Goal: Information Seeking & Learning: Learn about a topic

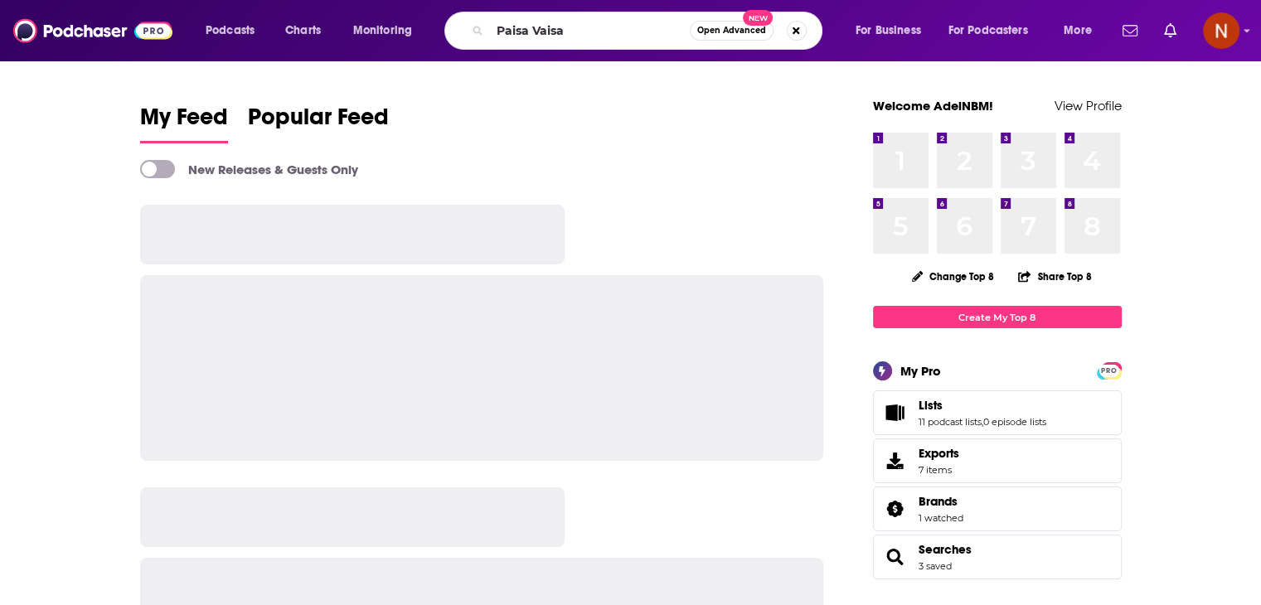
type input "Paisa Vaisa"
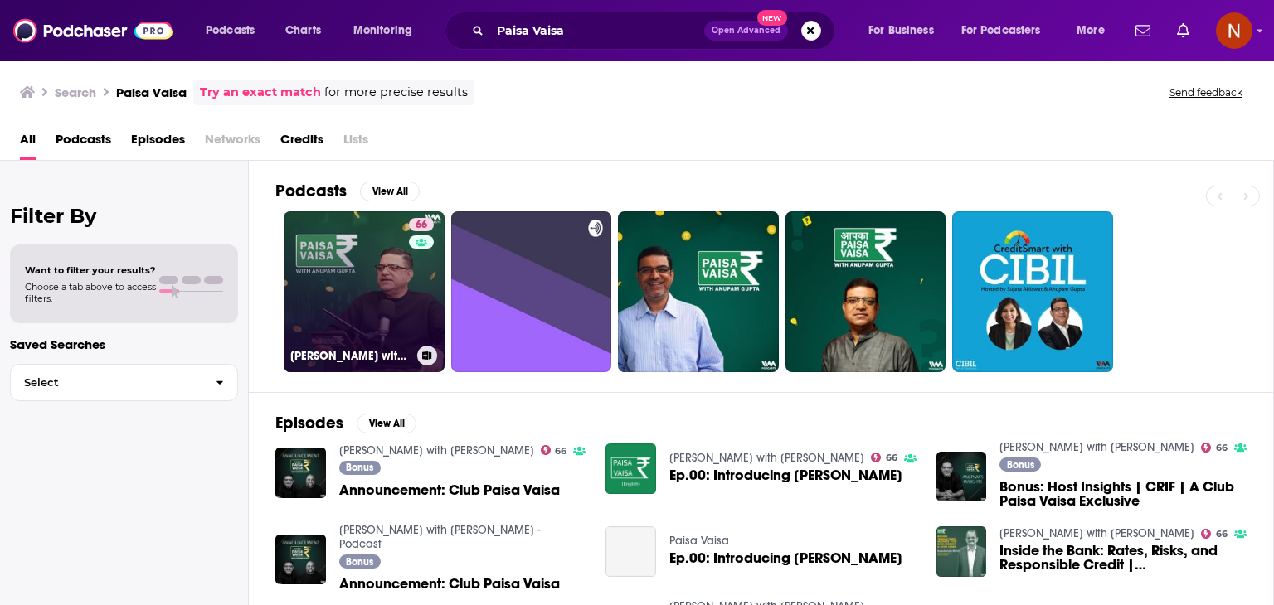
click at [377, 317] on link "66 [PERSON_NAME] with [PERSON_NAME]" at bounding box center [364, 291] width 161 height 161
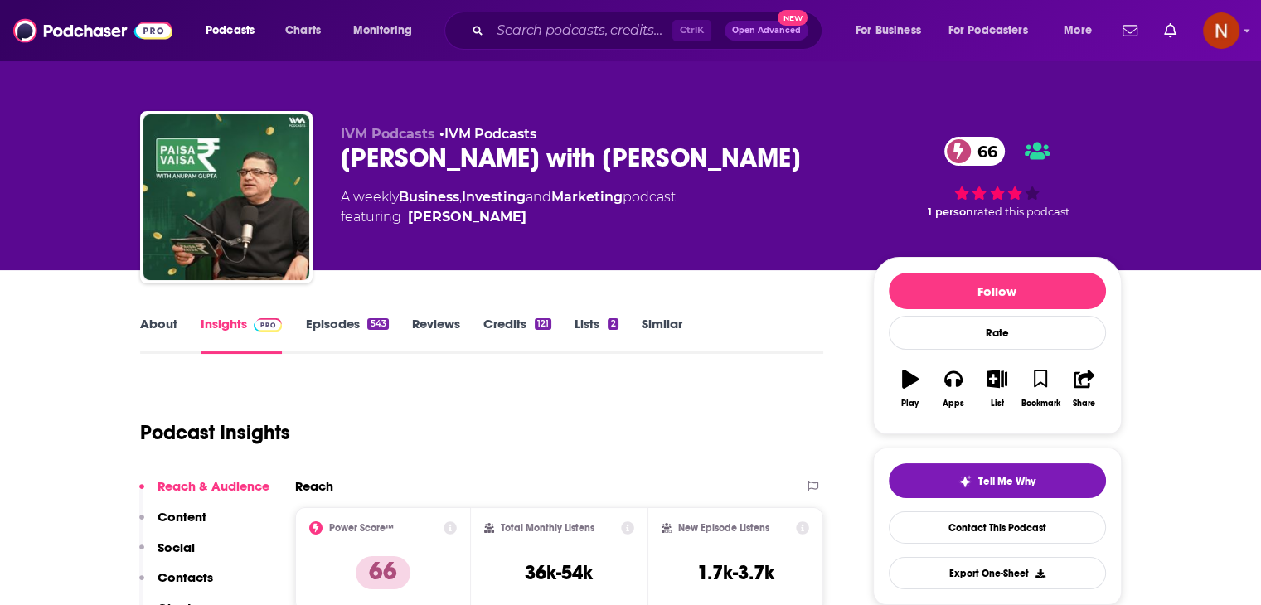
scroll to position [2, 0]
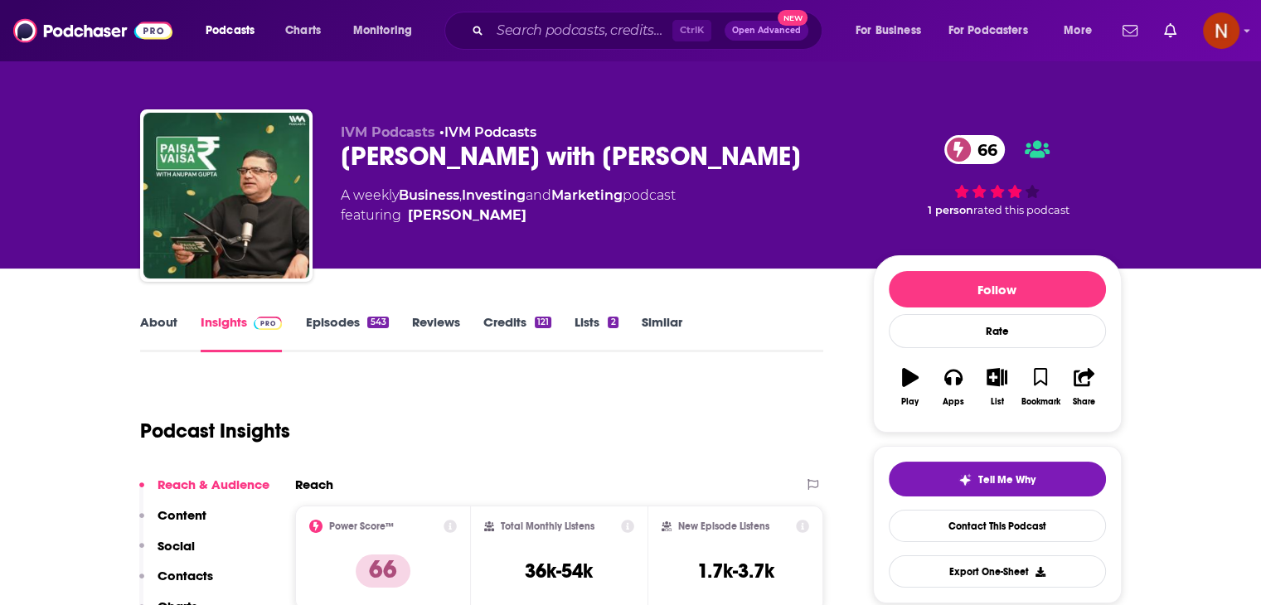
click at [884, 377] on div "Follow Rate Play Apps List Bookmark Share" at bounding box center [997, 343] width 249 height 177
click at [955, 376] on icon "button" at bounding box center [954, 377] width 18 height 18
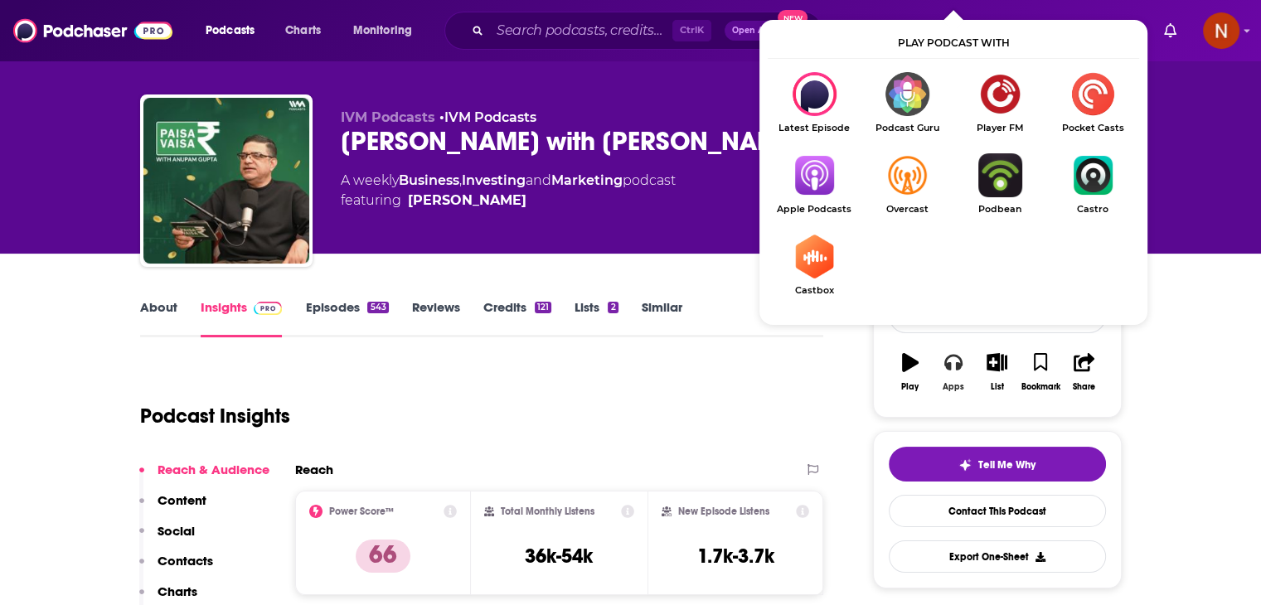
scroll to position [0, 0]
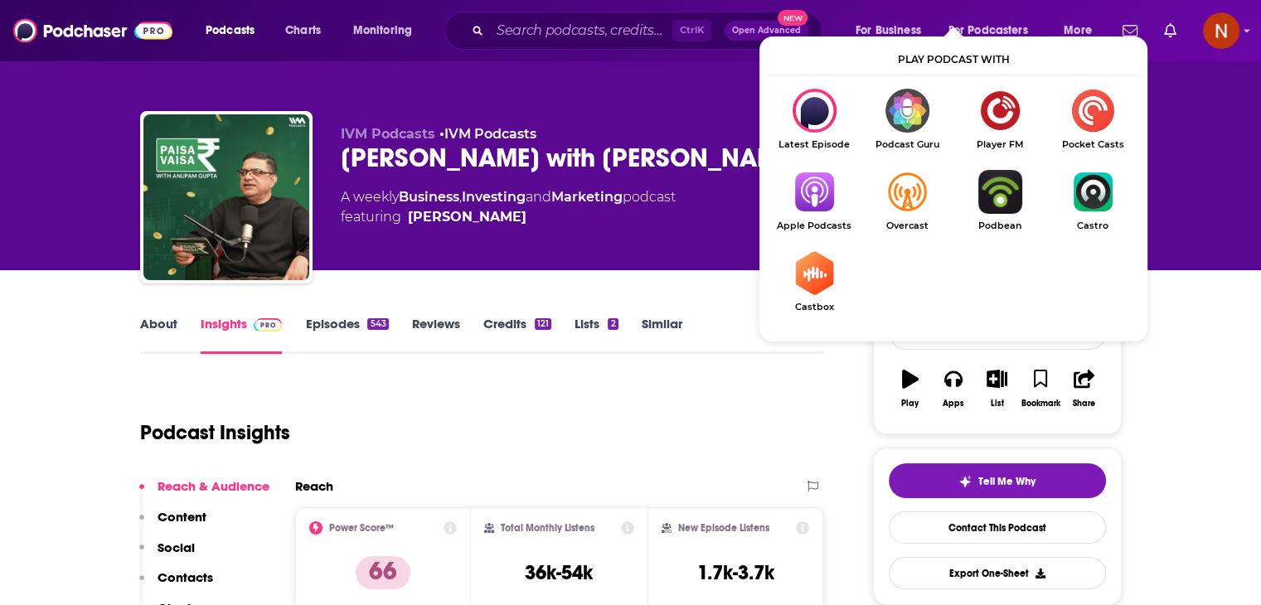
click at [823, 210] on img "Show Listen On dropdown" at bounding box center [814, 192] width 93 height 44
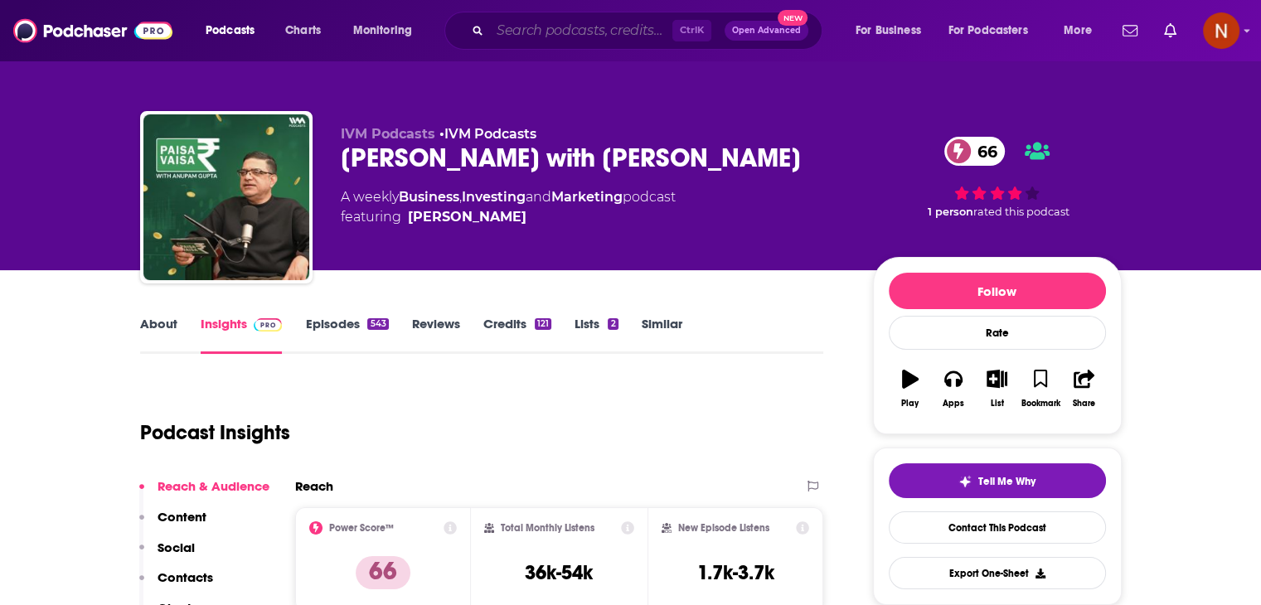
click at [553, 31] on input "Search podcasts, credits, & more..." at bounding box center [581, 30] width 182 height 27
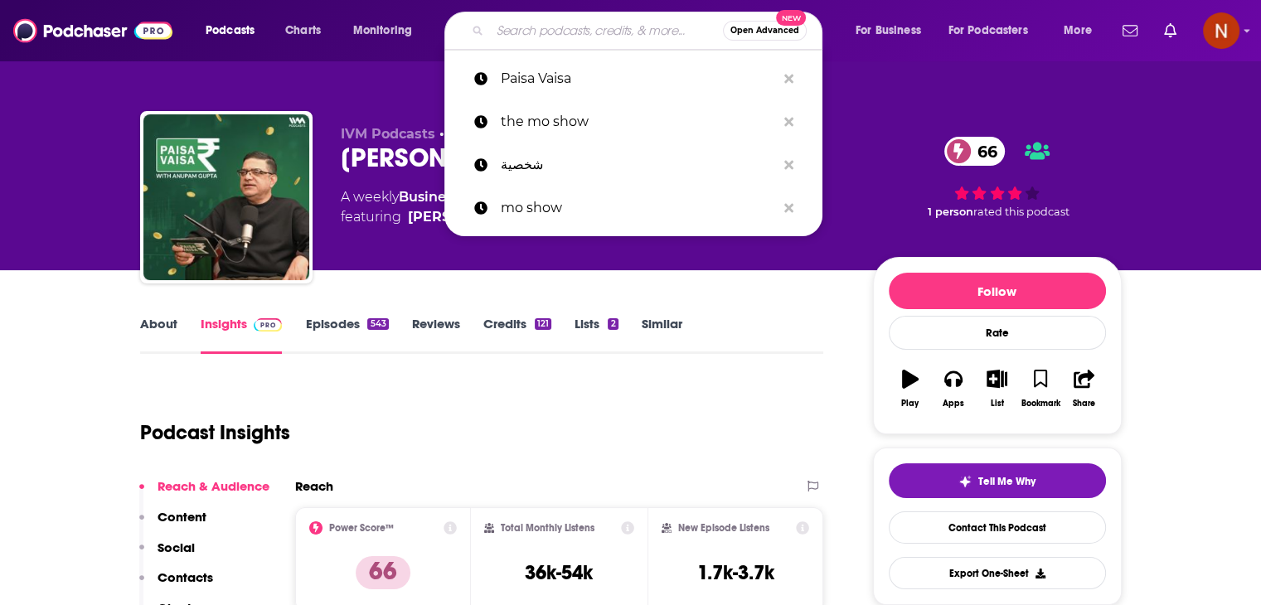
paste input "Finance With [DEMOGRAPHIC_DATA]"
type input "Finance With [DEMOGRAPHIC_DATA]"
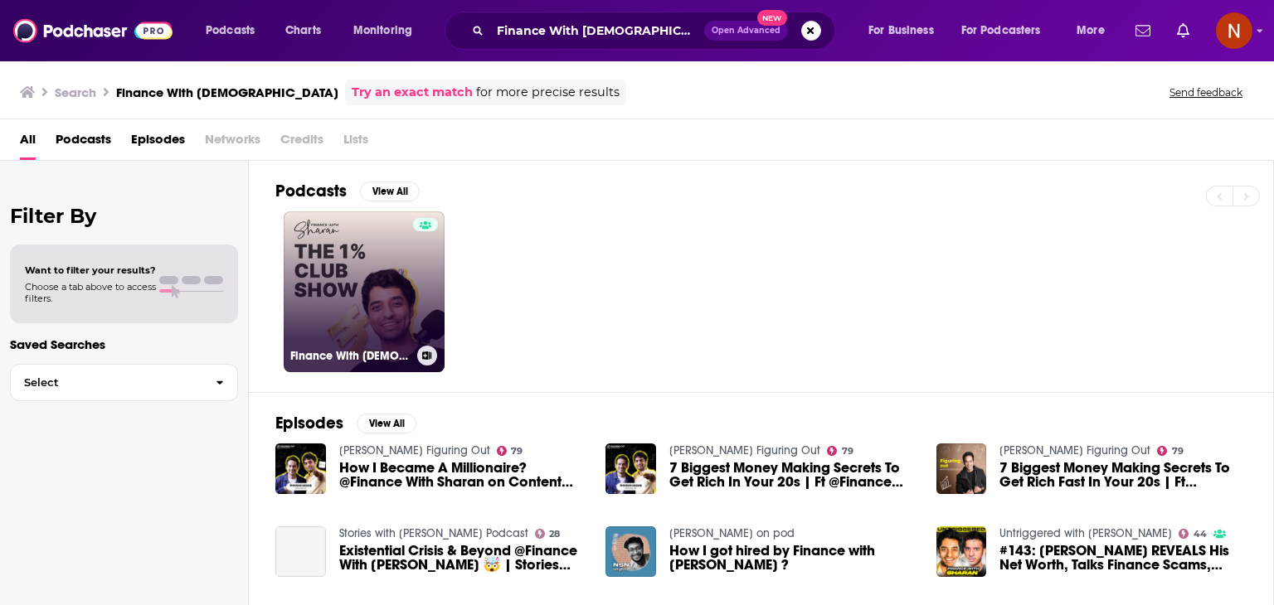
click at [395, 283] on link "Finance With [DEMOGRAPHIC_DATA]" at bounding box center [364, 291] width 161 height 161
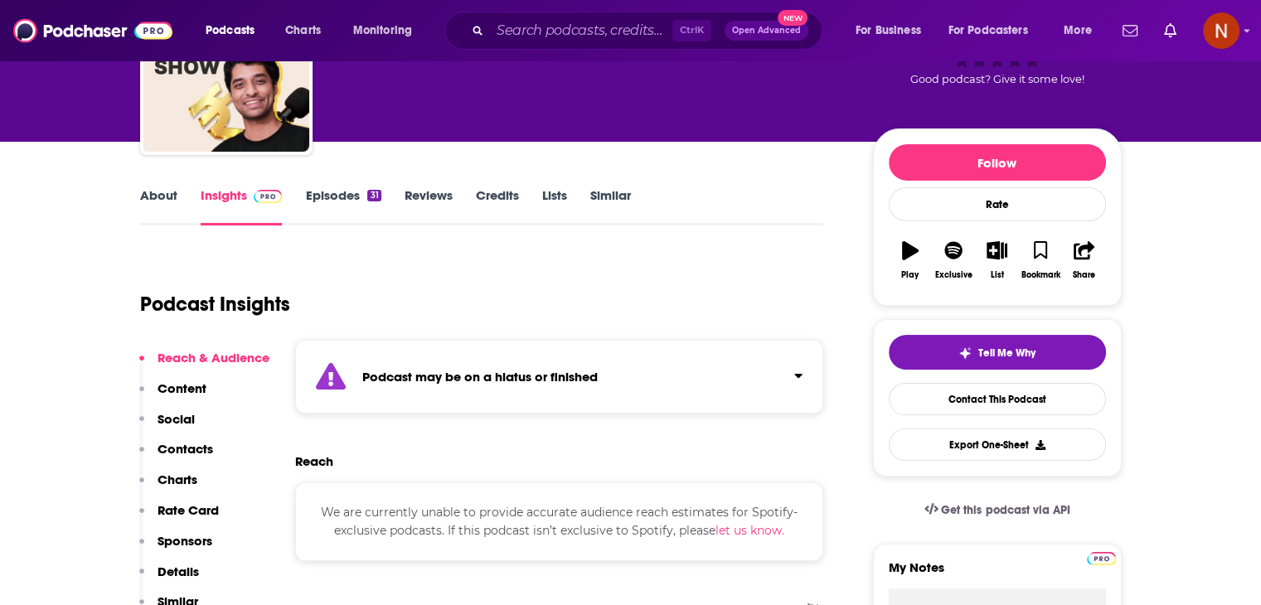
scroll to position [129, 0]
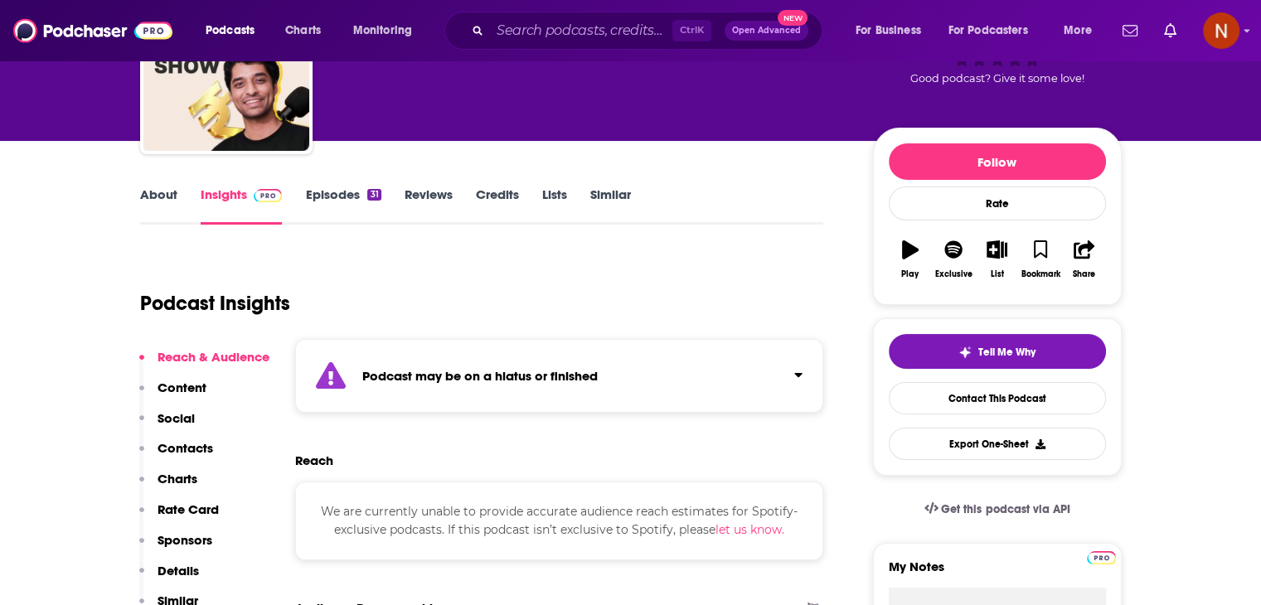
click at [356, 192] on link "Episodes 31" at bounding box center [342, 206] width 75 height 38
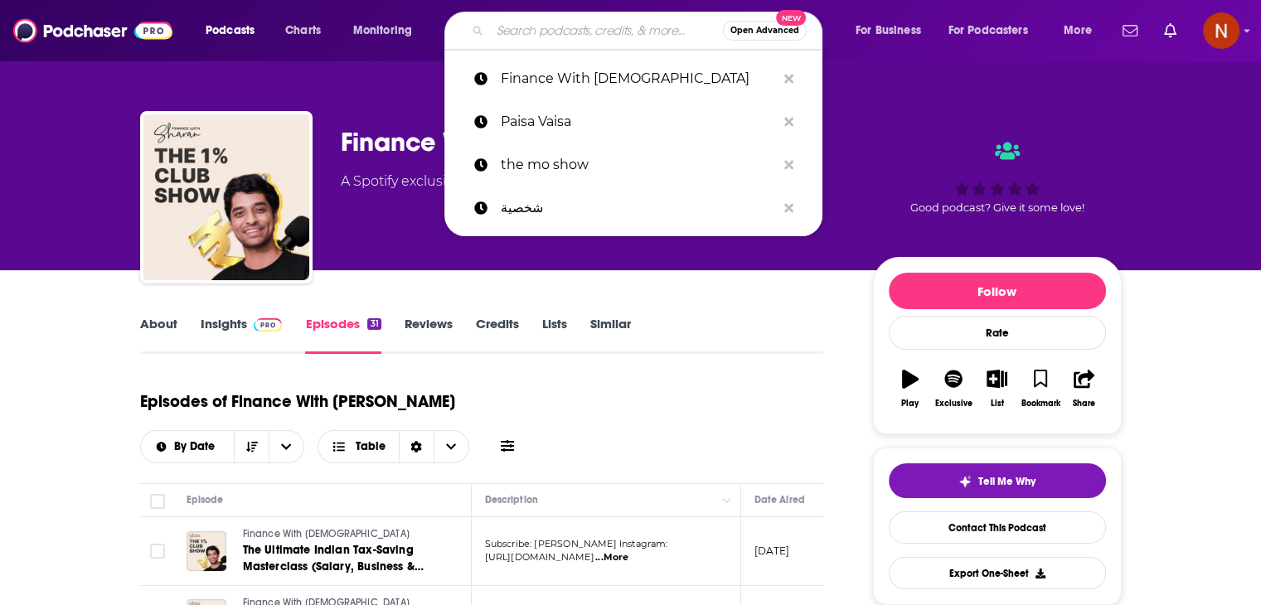
click at [583, 27] on input "Search podcasts, credits, & more..." at bounding box center [606, 30] width 233 height 27
paste input "[PERSON_NAME]"
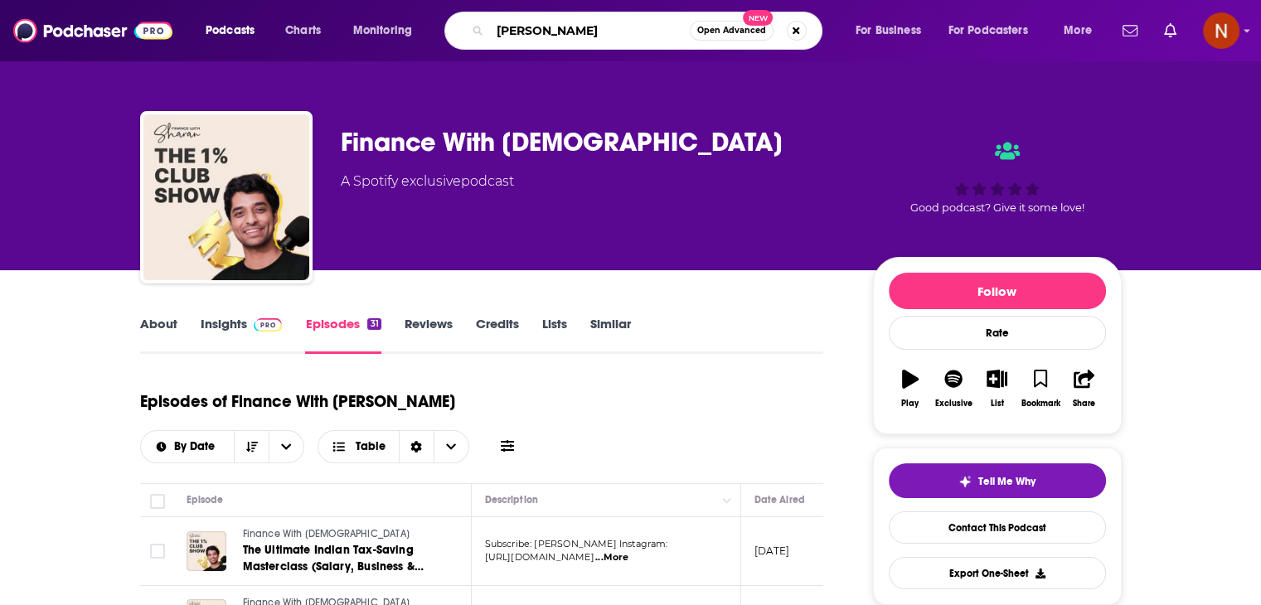
type input "[PERSON_NAME]"
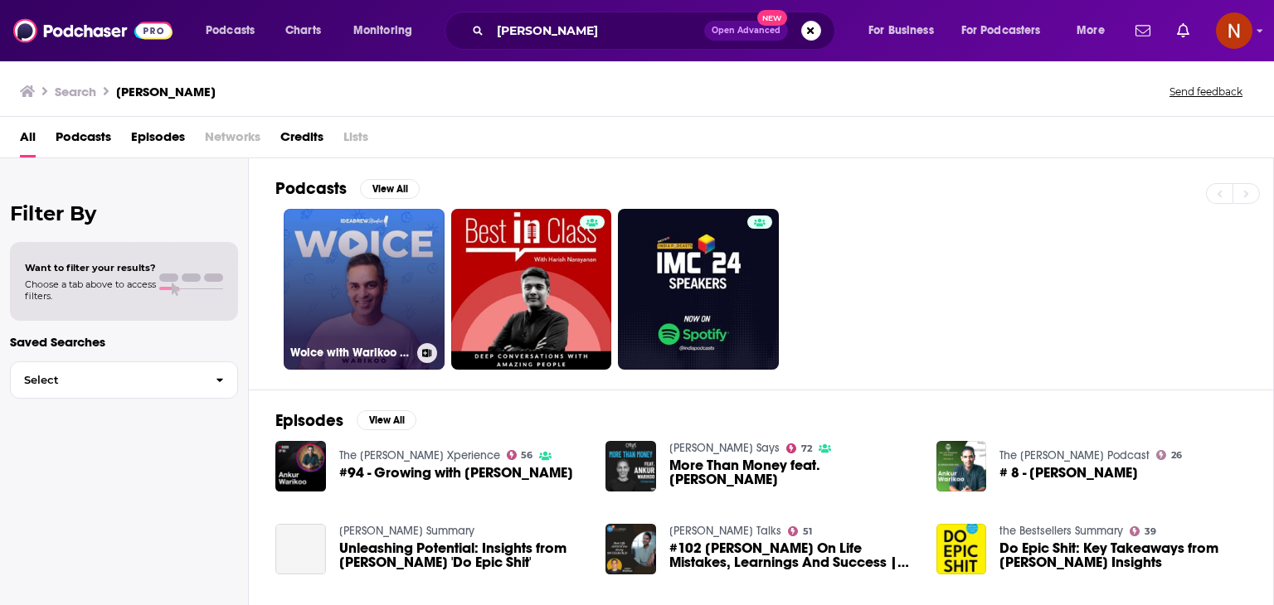
click at [361, 282] on link "Woice with Warikoo Podcast" at bounding box center [364, 289] width 161 height 161
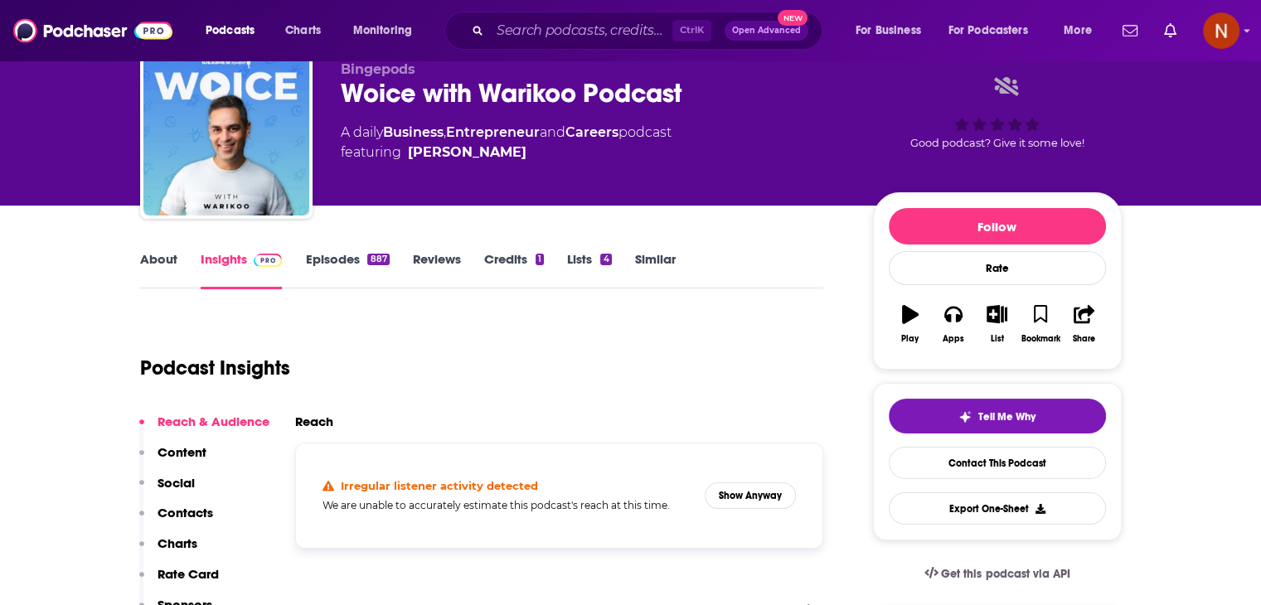
scroll to position [66, 0]
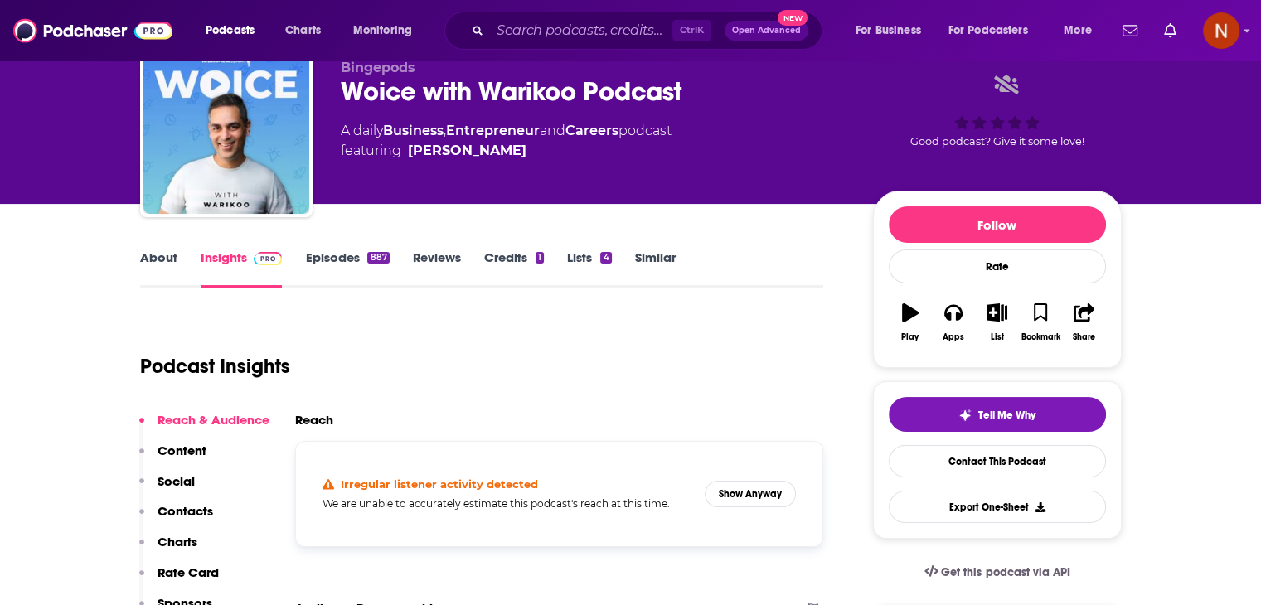
click at [370, 262] on div "887" at bounding box center [378, 258] width 22 height 12
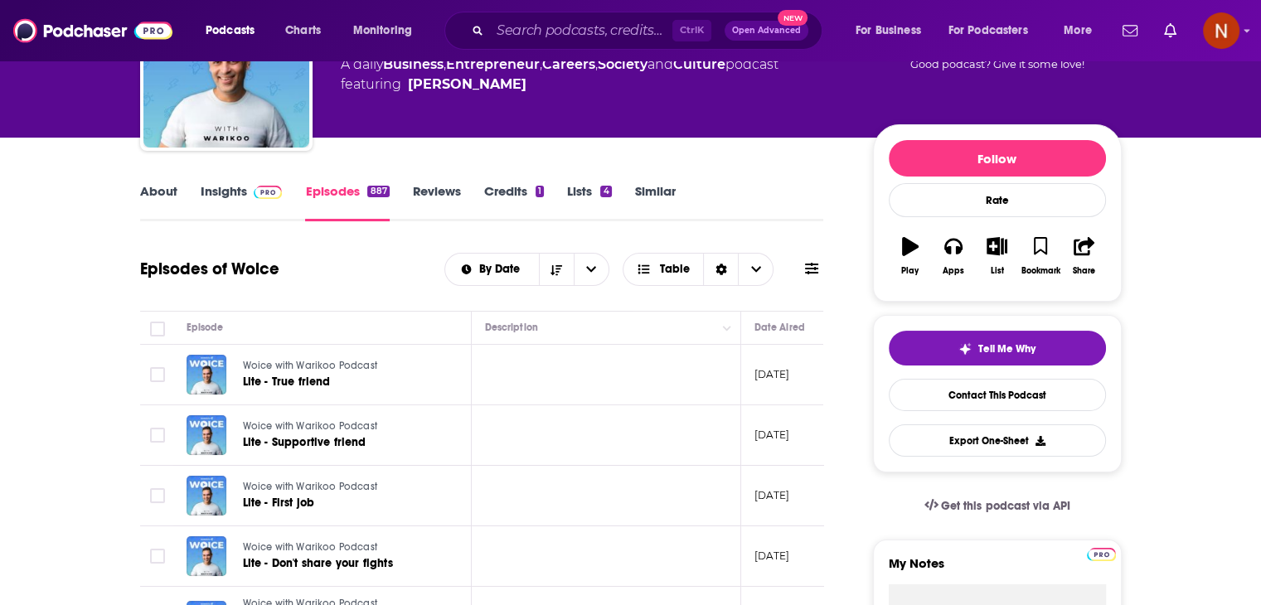
scroll to position [0, 132]
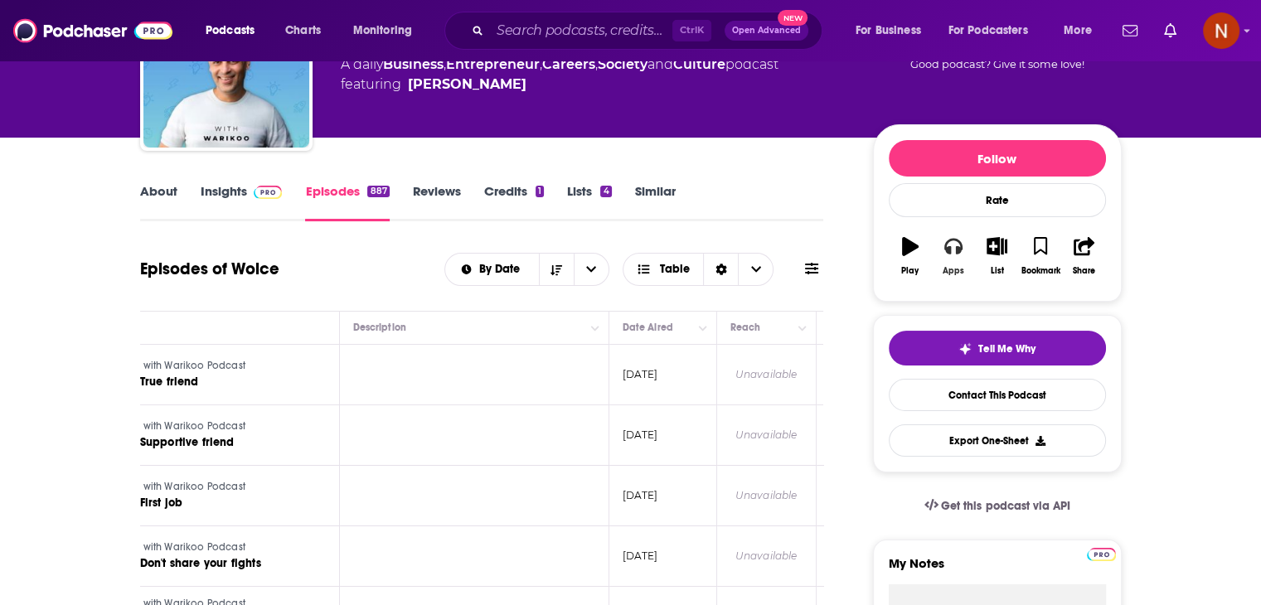
click at [956, 246] on icon "button" at bounding box center [954, 247] width 18 height 17
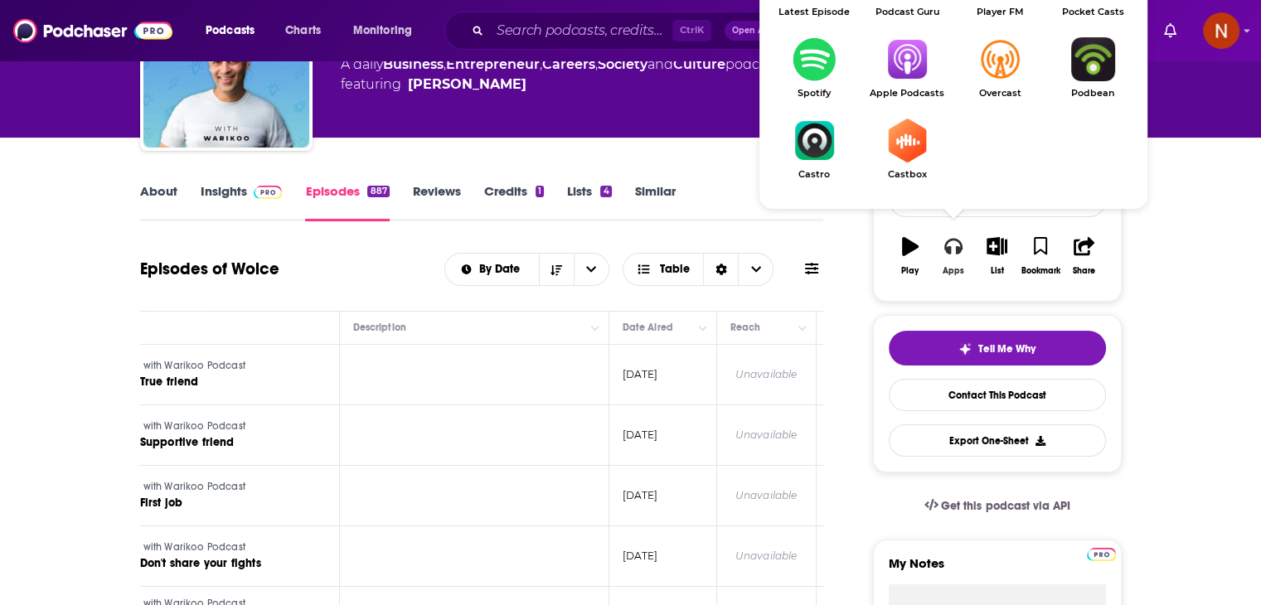
scroll to position [0, 0]
